Goal: Information Seeking & Learning: Check status

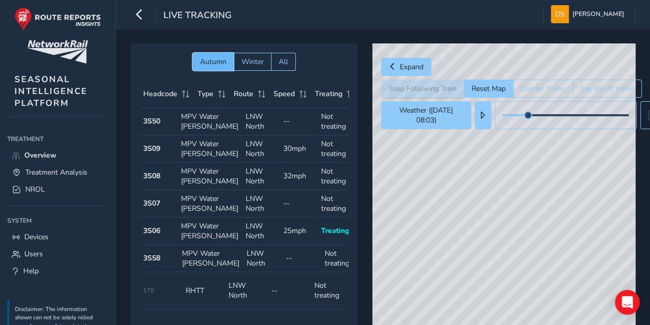
click at [222, 57] on span "Autumn" at bounding box center [213, 62] width 26 height 10
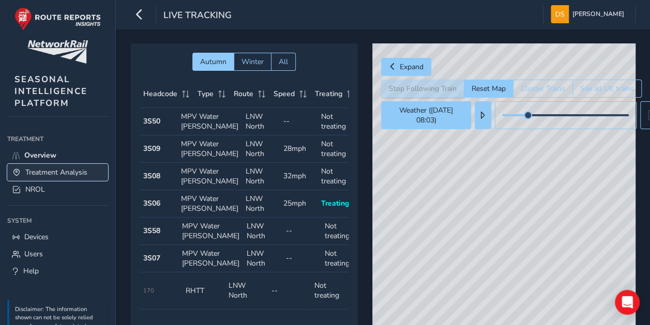
click at [71, 173] on span "Treatment Analysis" at bounding box center [56, 172] width 62 height 10
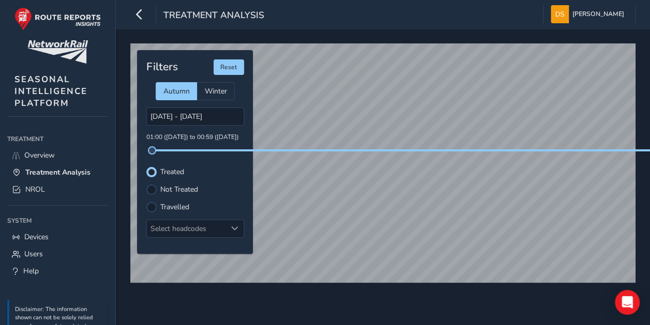
drag, startPoint x: 176, startPoint y: 187, endPoint x: 205, endPoint y: 189, distance: 29.0
click at [176, 187] on label "Not Treated" at bounding box center [179, 189] width 38 height 7
click at [151, 189] on input "Not Treated" at bounding box center [151, 189] width 0 height 0
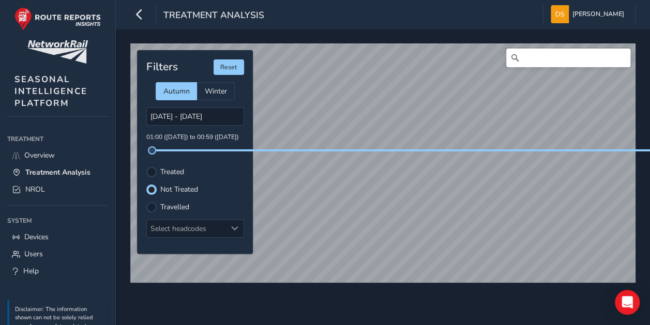
click at [180, 170] on label "Treated" at bounding box center [172, 171] width 24 height 7
click at [151, 171] on input "Treated" at bounding box center [151, 171] width 0 height 0
click at [179, 188] on label "Not Treated" at bounding box center [179, 189] width 38 height 7
click at [146, 184] on input "Not Treated" at bounding box center [146, 184] width 0 height 0
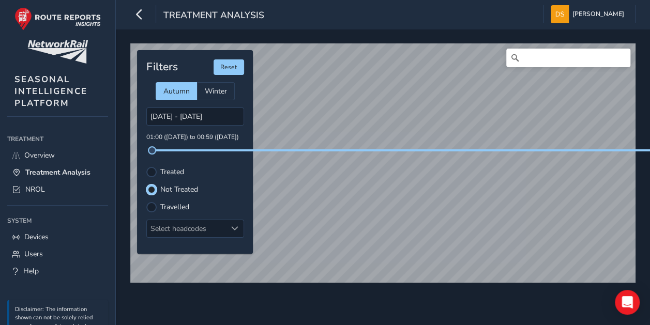
click at [182, 207] on label "Travelled" at bounding box center [174, 207] width 29 height 7
click at [151, 206] on input "Travelled" at bounding box center [151, 206] width 0 height 0
click at [181, 189] on label "Not Treated" at bounding box center [179, 189] width 38 height 7
click at [146, 184] on input "Not Treated" at bounding box center [146, 184] width 0 height 0
